Goal: Navigation & Orientation: Find specific page/section

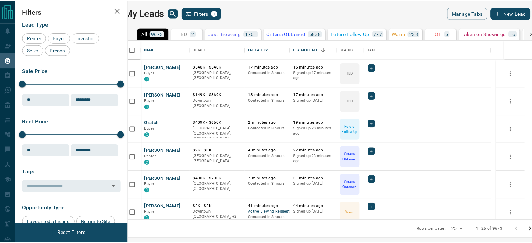
scroll to position [175, 400]
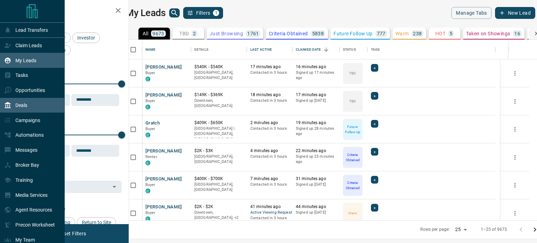
drag, startPoint x: 34, startPoint y: 103, endPoint x: 27, endPoint y: 105, distance: 7.6
click at [27, 105] on p "Deals" at bounding box center [21, 105] width 12 height 6
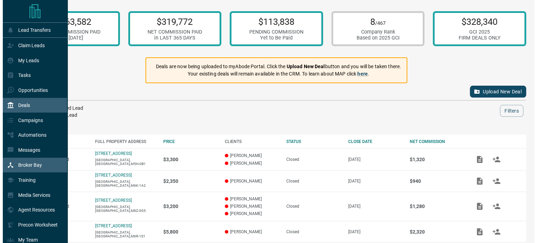
scroll to position [54, 0]
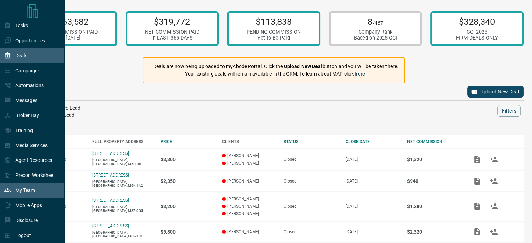
click at [28, 191] on p "My Team" at bounding box center [25, 190] width 20 height 6
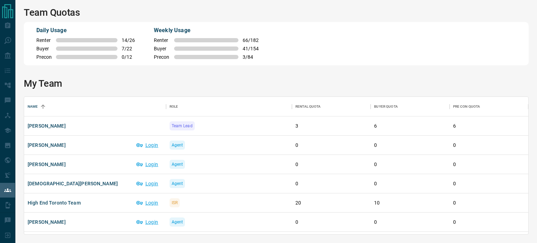
scroll to position [132, 499]
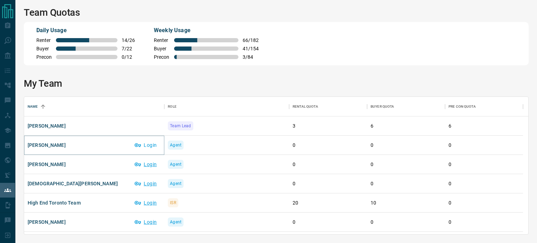
click at [148, 150] on button "Login" at bounding box center [146, 145] width 30 height 11
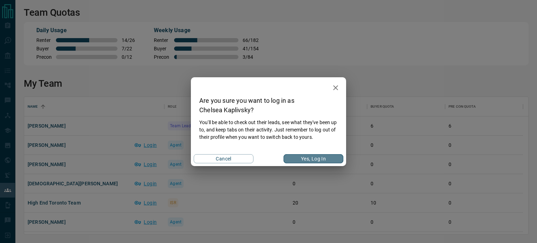
click at [329, 156] on button "Yes, Log In" at bounding box center [314, 158] width 60 height 9
